Goal: Ask a question

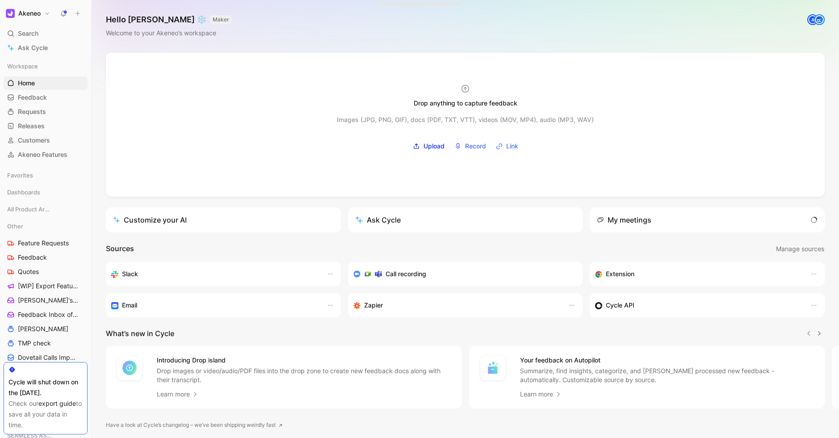
click at [63, 17] on icon at bounding box center [63, 13] width 7 height 7
click at [66, 12] on use at bounding box center [64, 13] width 6 height 6
click at [37, 258] on span "Feedback" at bounding box center [32, 257] width 29 height 9
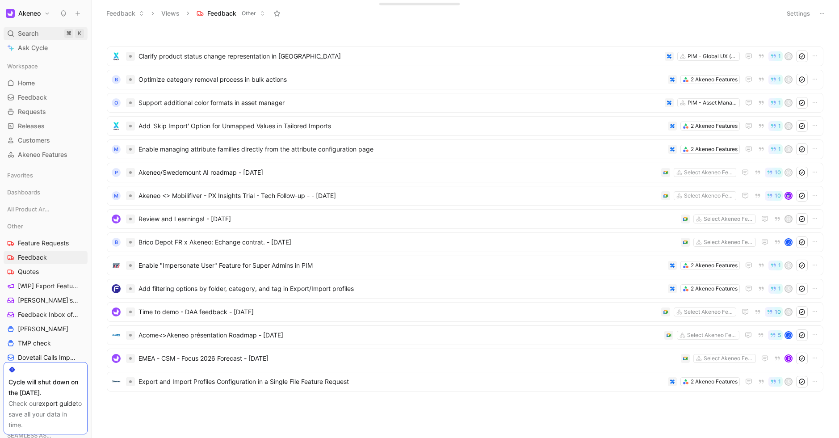
click at [40, 34] on div "Search ⌘ K" at bounding box center [46, 33] width 84 height 13
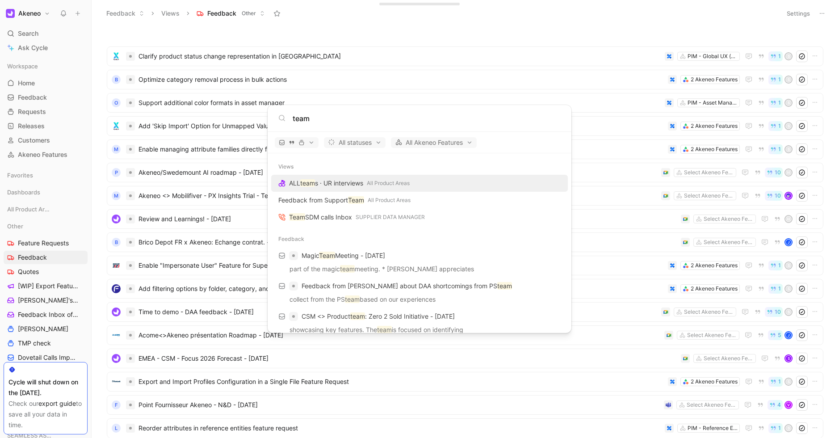
click at [335, 122] on input "team" at bounding box center [427, 118] width 268 height 11
type input "team"
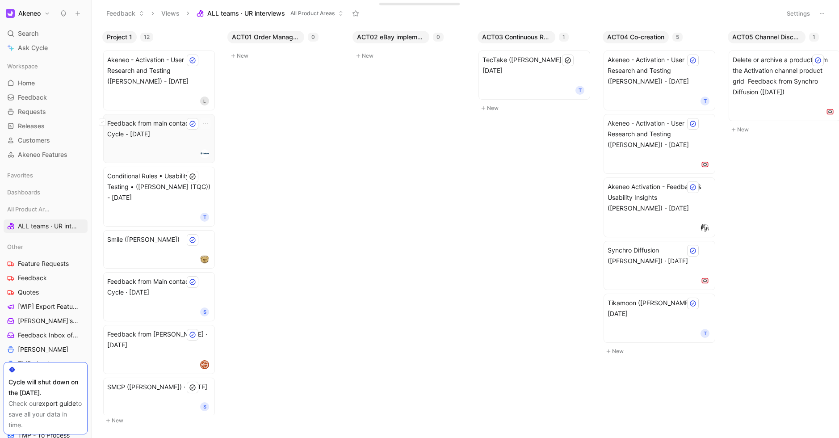
click at [154, 146] on div "Feedback from main contact in Cycle - [DATE]" at bounding box center [159, 138] width 104 height 41
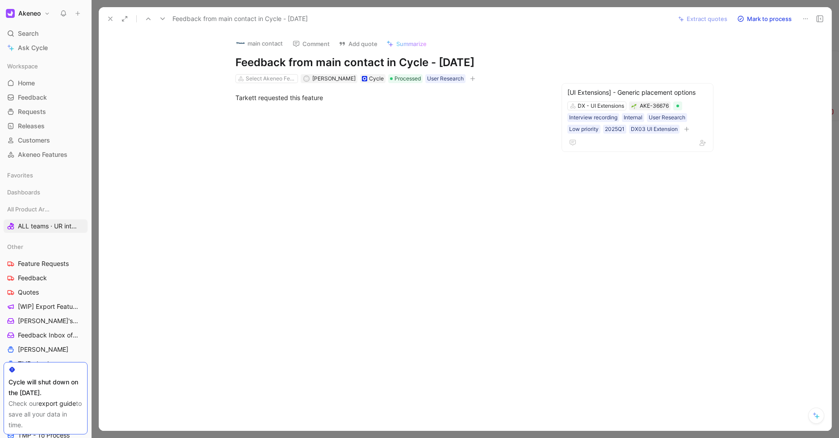
click at [113, 21] on icon at bounding box center [110, 18] width 7 height 7
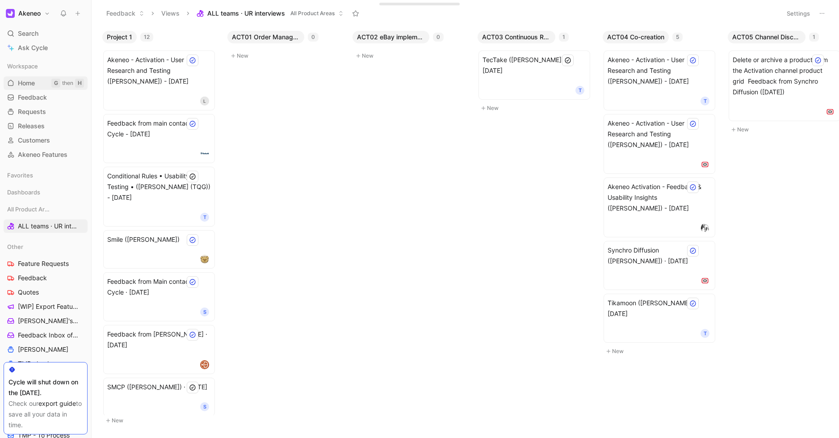
click at [37, 82] on link "Home G then H" at bounding box center [46, 82] width 84 height 13
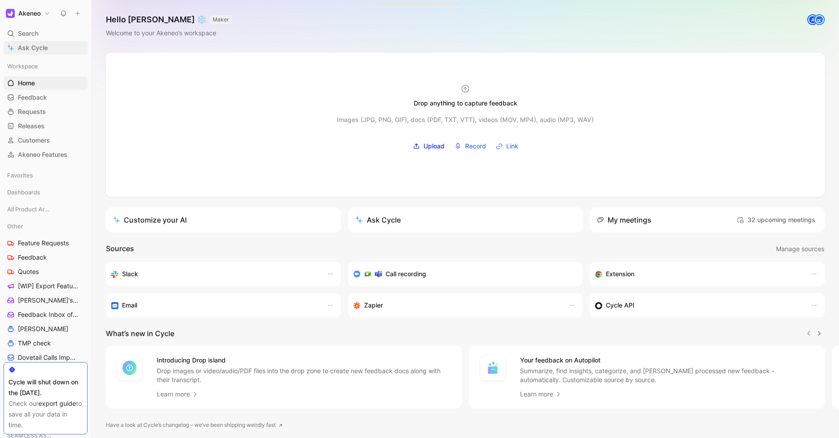
click at [27, 49] on span "Ask Cycle" at bounding box center [33, 47] width 30 height 11
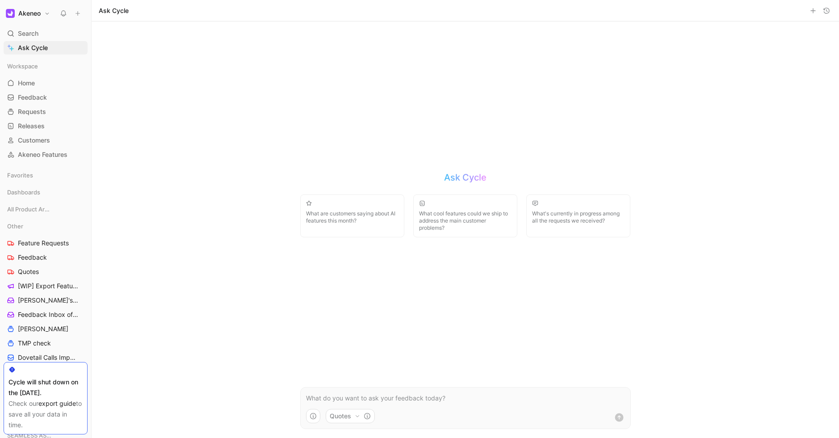
click at [358, 411] on button "Quotes" at bounding box center [350, 416] width 49 height 14
click at [358, 410] on html "Akeneo Search ⌘ K Ask Cycle Workspace Home G then H Feedback G then F Requests …" at bounding box center [419, 219] width 839 height 438
click at [319, 413] on button "button" at bounding box center [313, 416] width 14 height 14
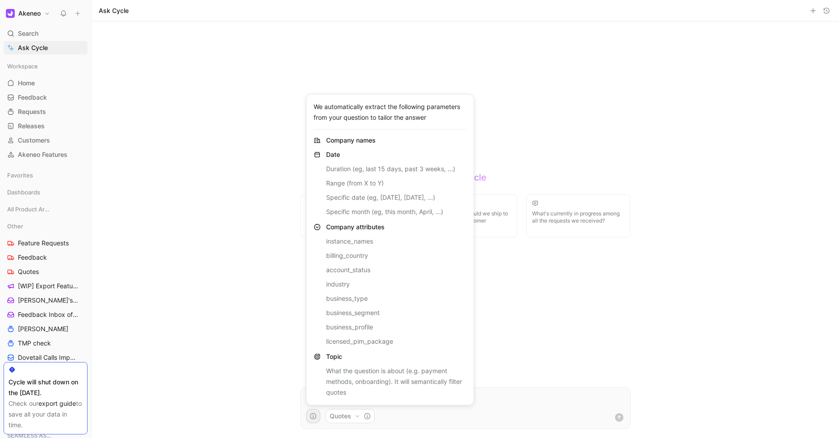
click at [319, 413] on html "Akeneo Search ⌘ K Ask Cycle Workspace Home G then H Feedback G then F Requests …" at bounding box center [419, 219] width 839 height 438
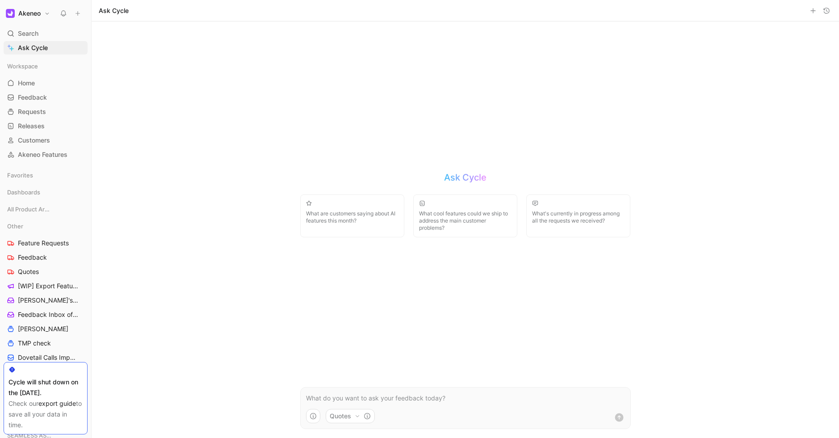
click at [163, 206] on div "Ask Cycle What are customers saying about AI features this month? What cool fea…" at bounding box center [466, 229] width 748 height 416
click at [27, 194] on span "Dashboards" at bounding box center [23, 192] width 33 height 9
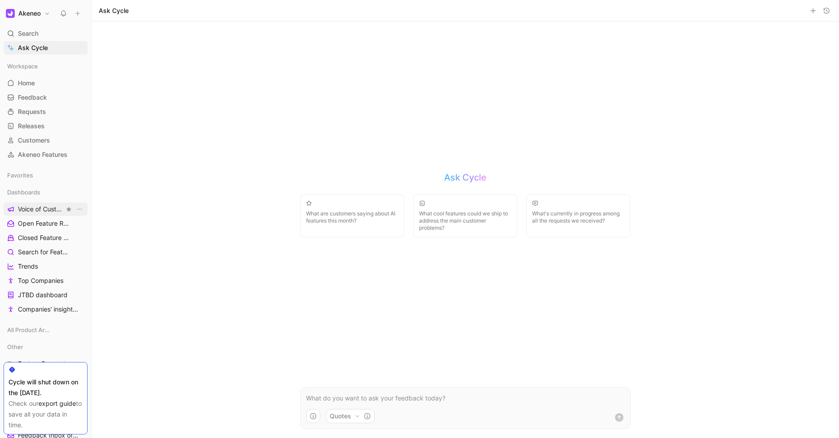
click at [43, 210] on span "Voice of Customers" at bounding box center [41, 209] width 46 height 9
